Goal: Find specific page/section: Find specific page/section

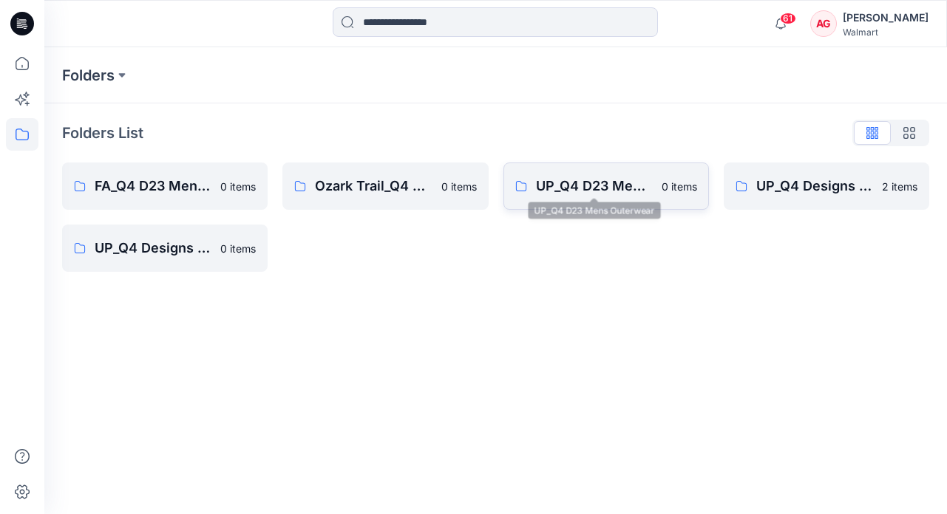
click at [563, 190] on p "UP_Q4 D23 Mens Outerwear" at bounding box center [594, 186] width 117 height 21
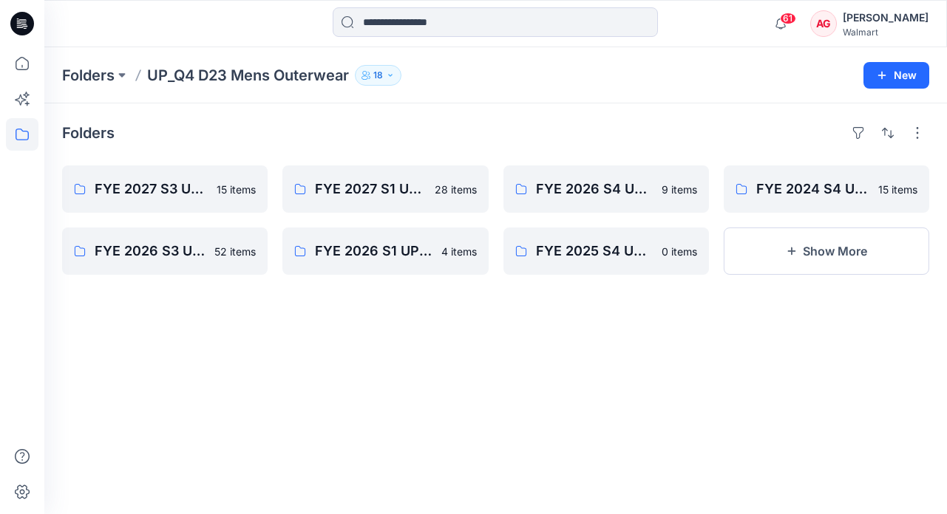
click at [26, 33] on icon at bounding box center [22, 24] width 24 height 24
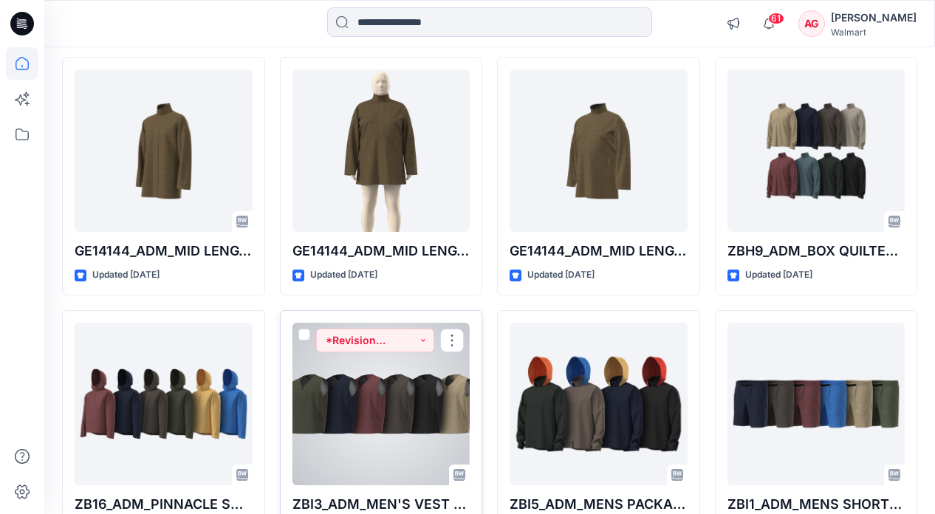
scroll to position [2772, 0]
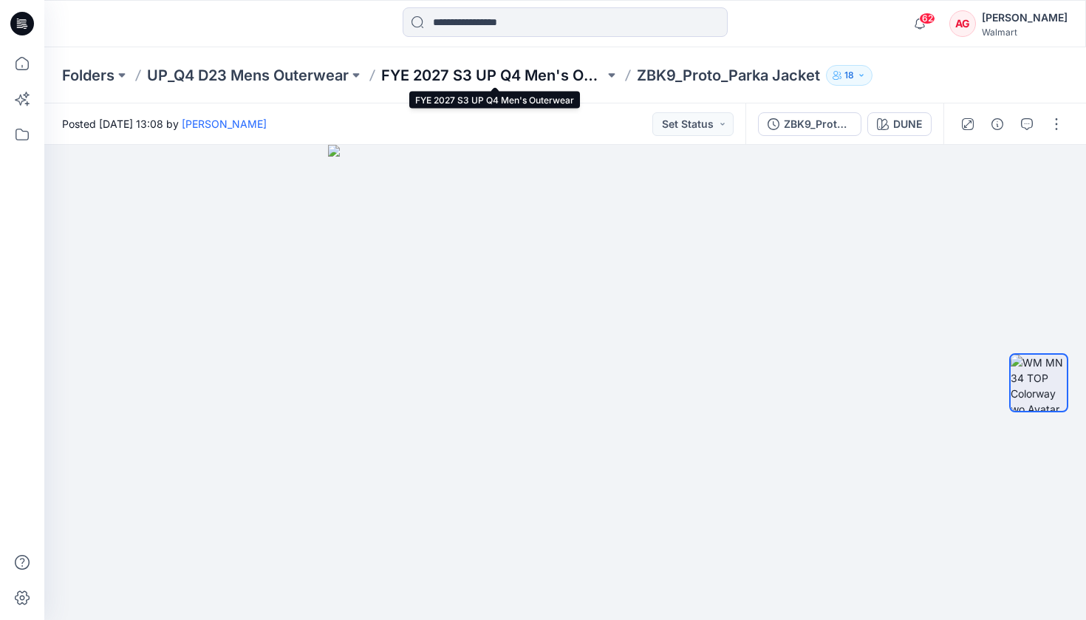
click at [463, 71] on p "FYE 2027 S3 UP Q4 Men's Outerwear" at bounding box center [492, 75] width 223 height 21
